Goal: Information Seeking & Learning: Learn about a topic

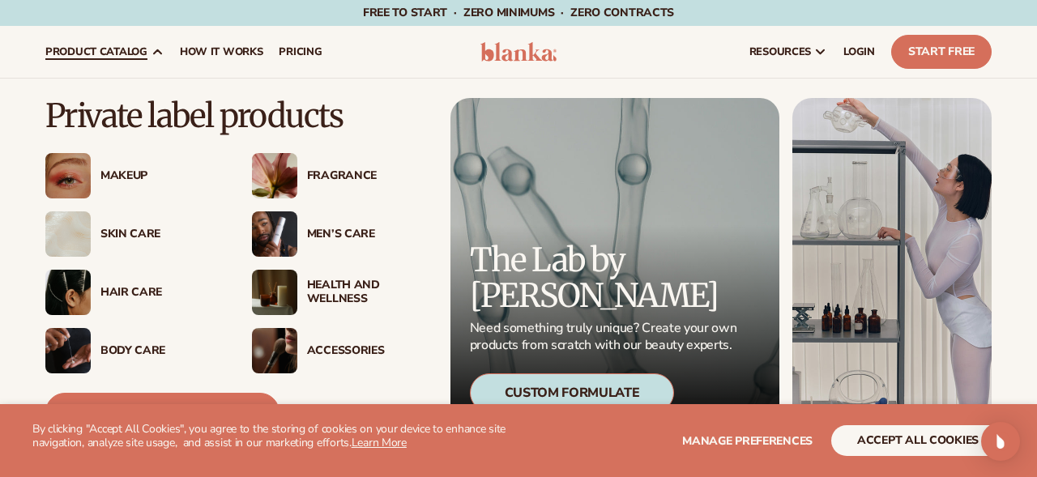
click at [136, 187] on div "Makeup" at bounding box center [132, 175] width 174 height 45
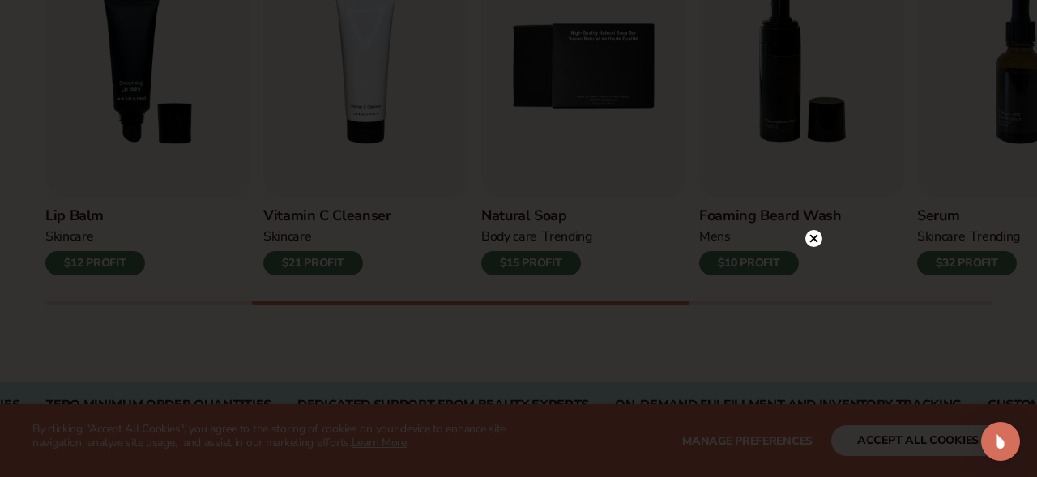
scroll to position [624, 0]
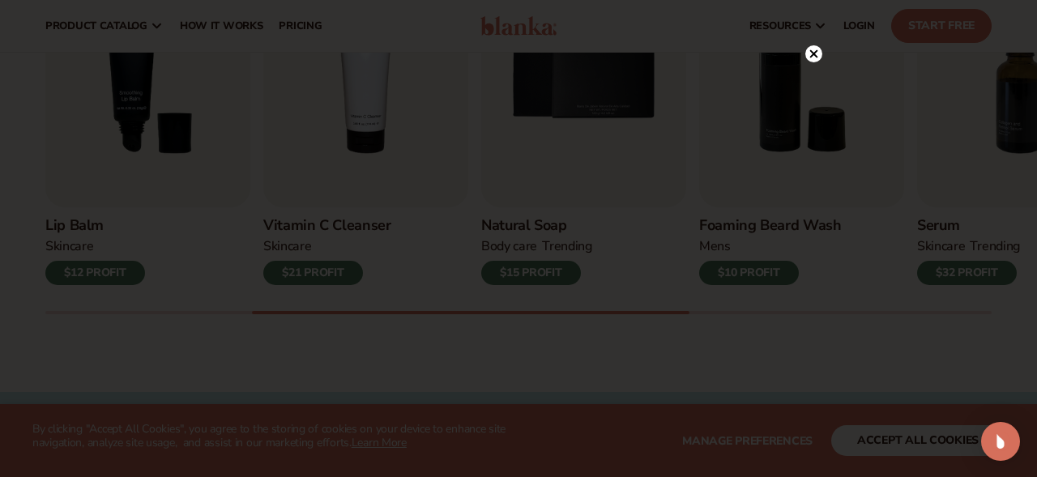
click at [815, 65] on div at bounding box center [813, 54] width 17 height 28
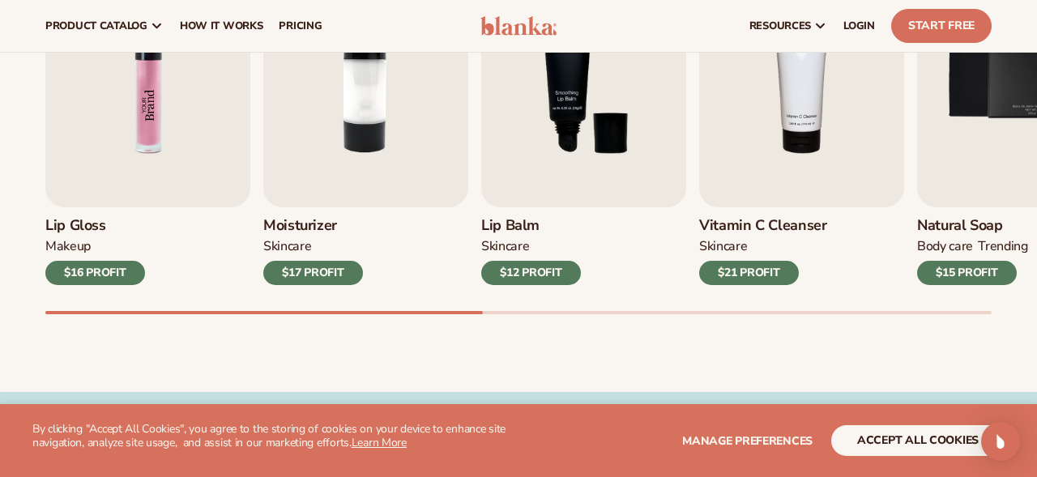
click at [224, 181] on img "1 / 9" at bounding box center [147, 77] width 205 height 262
click at [177, 144] on img "1 / 9" at bounding box center [147, 77] width 205 height 262
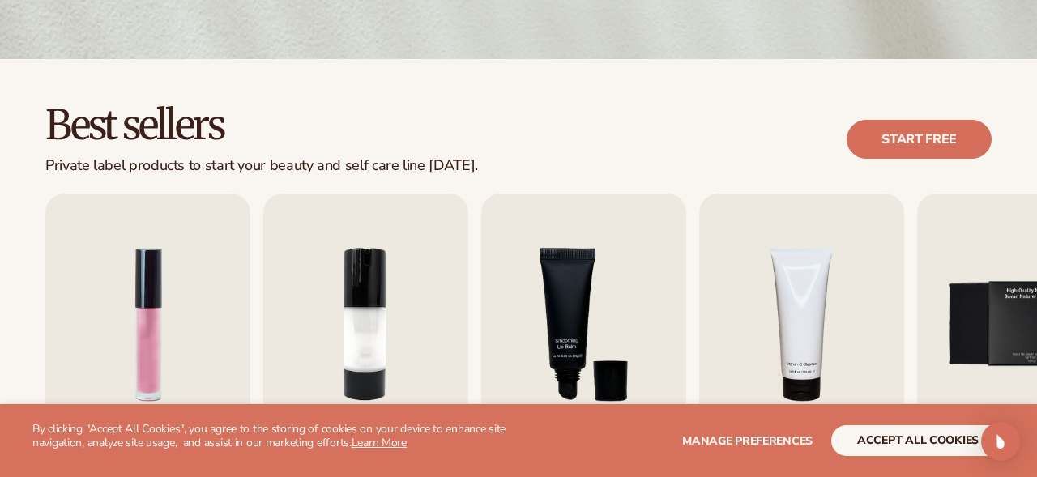
scroll to position [390, 0]
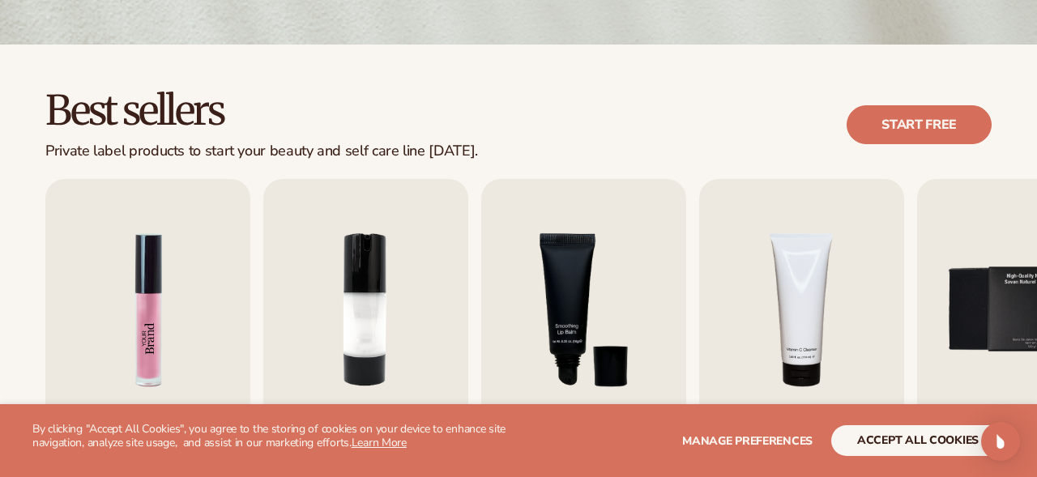
click at [145, 249] on img "1 / 9" at bounding box center [147, 310] width 205 height 262
click at [871, 117] on link "Start free" at bounding box center [918, 124] width 145 height 39
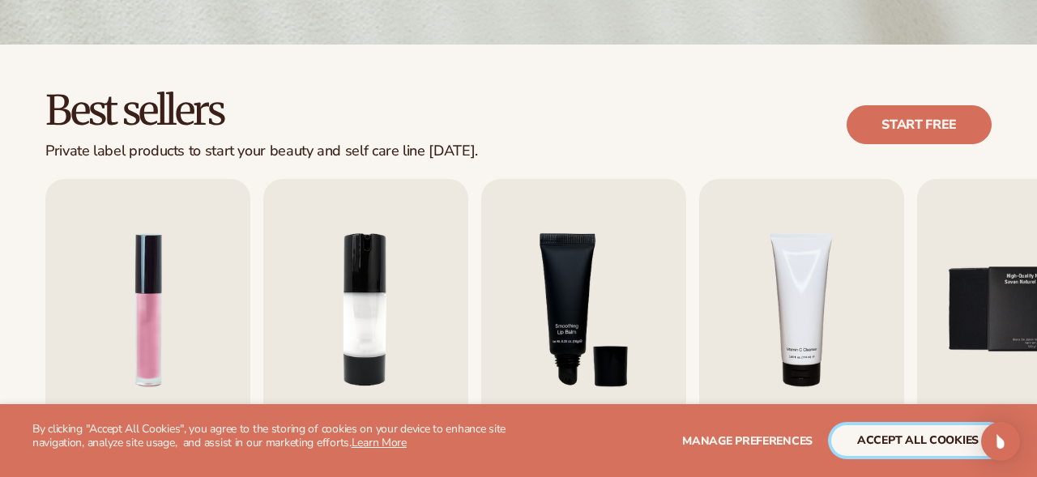
click at [920, 437] on button "accept all cookies" at bounding box center [917, 440] width 173 height 31
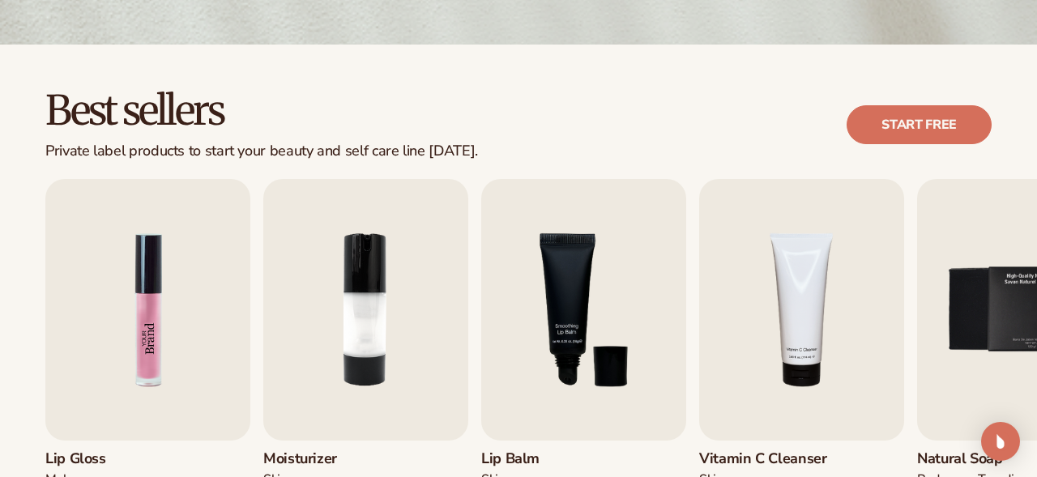
click at [221, 300] on img "1 / 9" at bounding box center [147, 310] width 205 height 262
click at [194, 304] on img "1 / 9" at bounding box center [147, 310] width 205 height 262
